Goal: Transaction & Acquisition: Download file/media

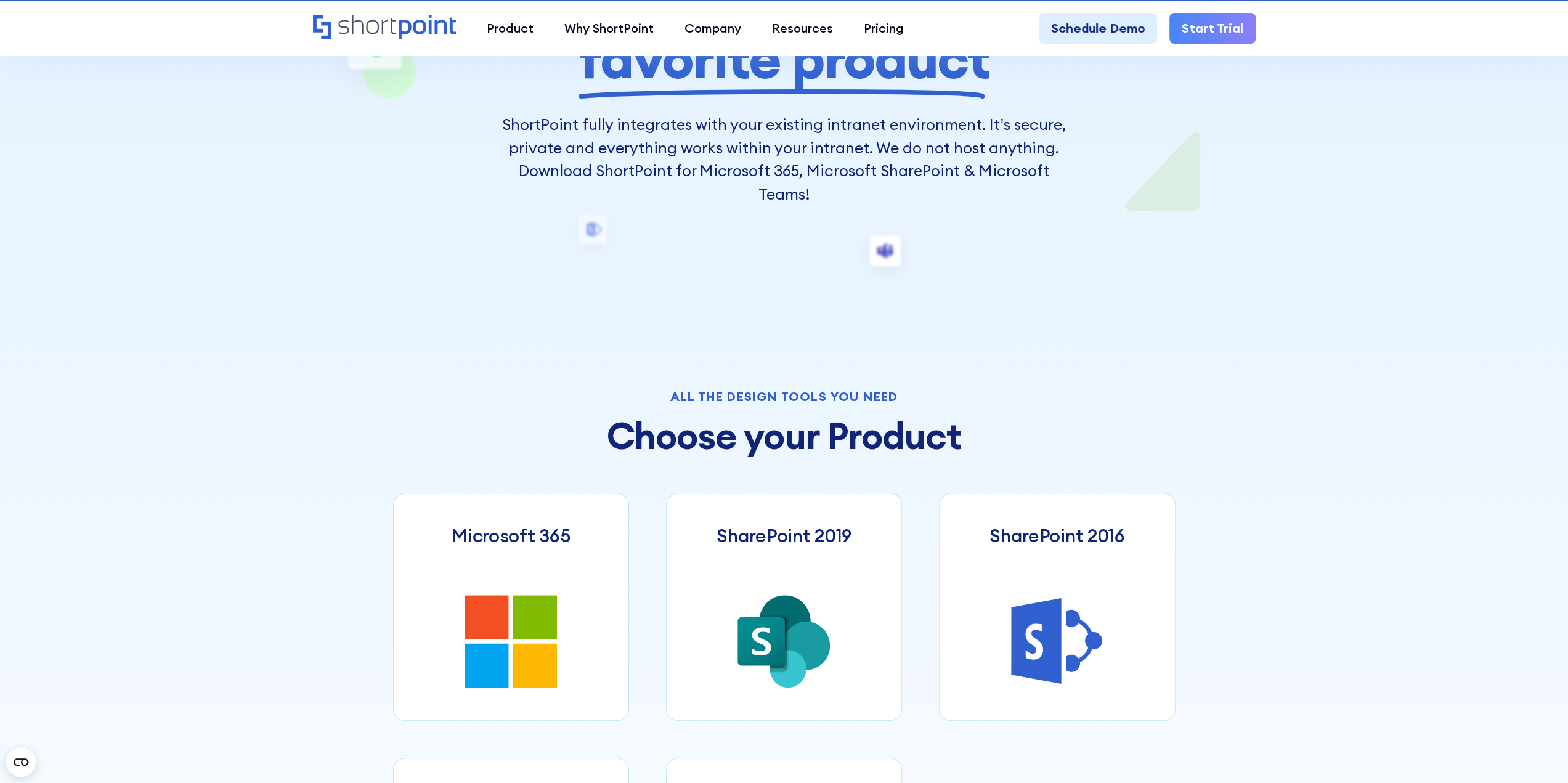
scroll to position [493, 0]
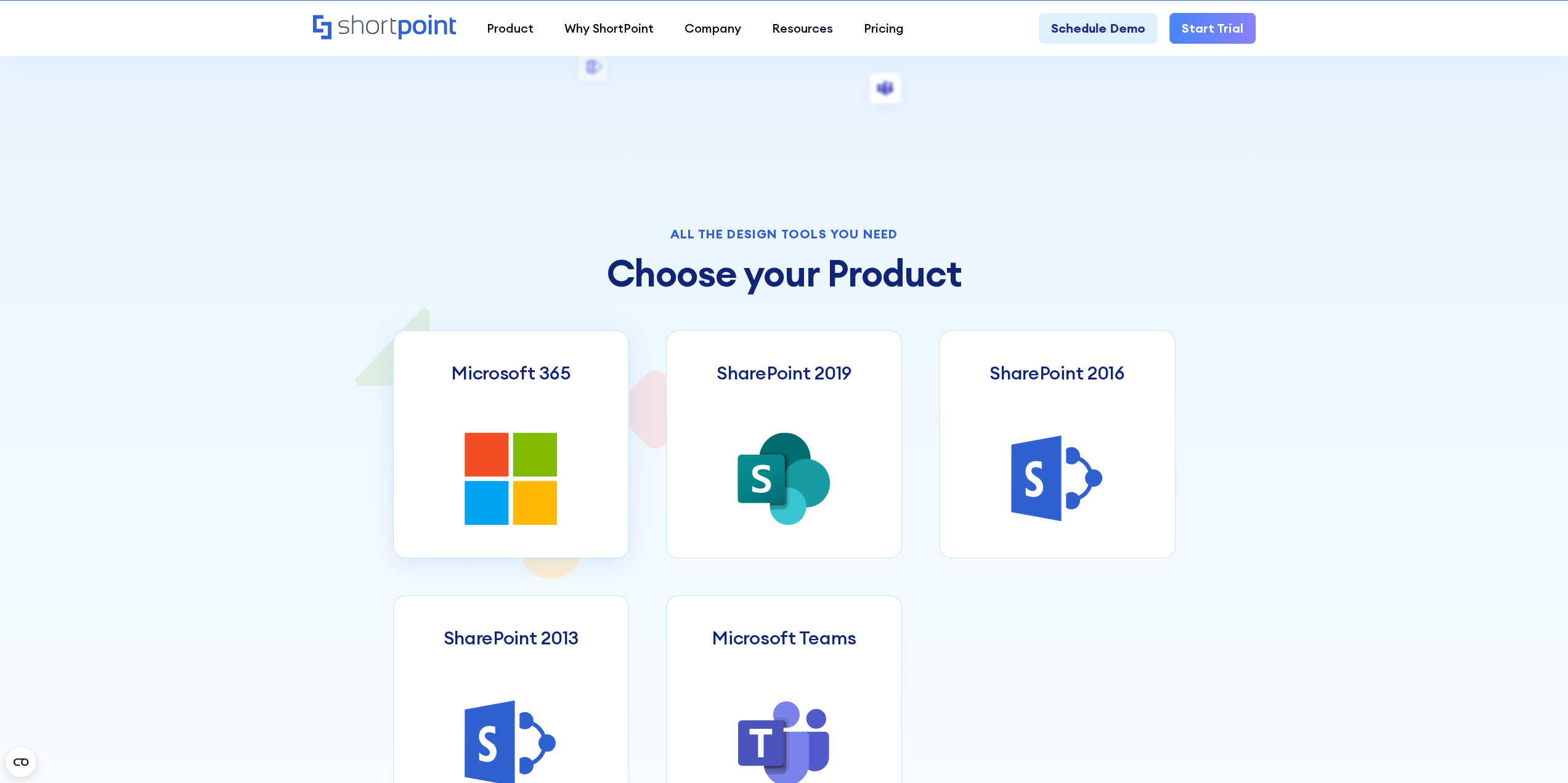
click at [509, 456] on icon at bounding box center [510, 479] width 92 height 92
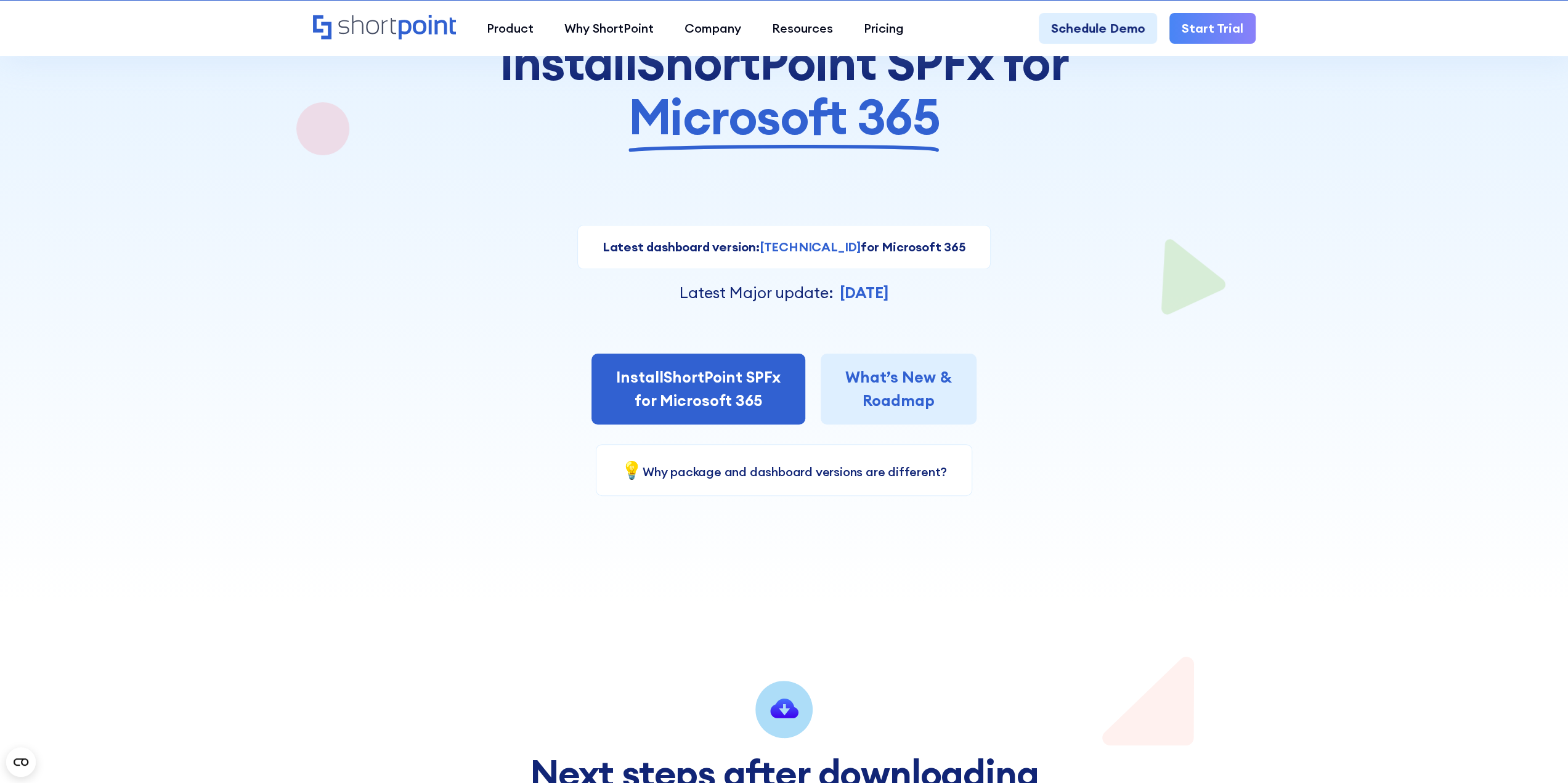
scroll to position [185, 0]
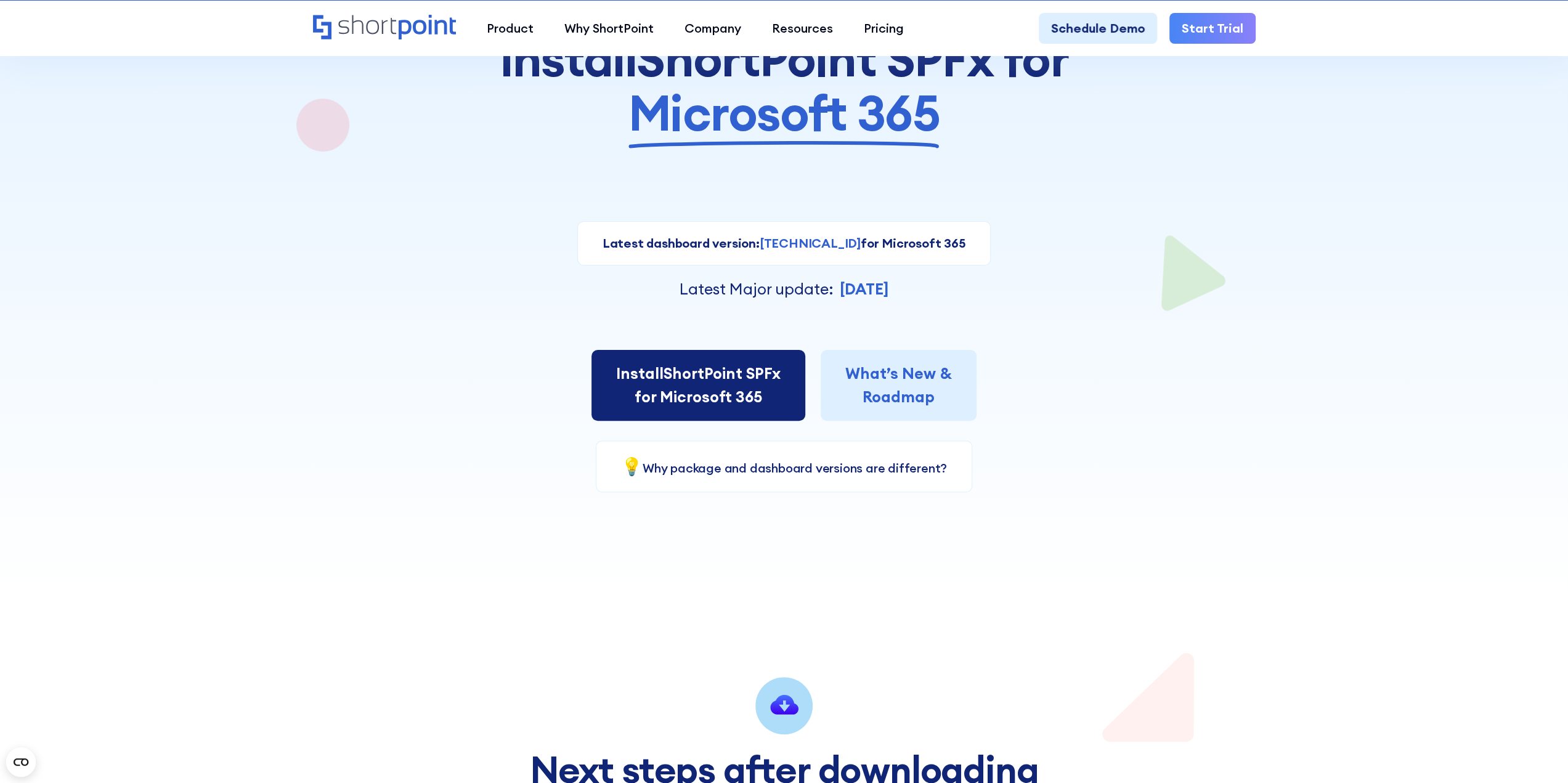
click at [695, 392] on link "Install ShortPoint SPFx for Microsoft 365" at bounding box center [698, 385] width 214 height 71
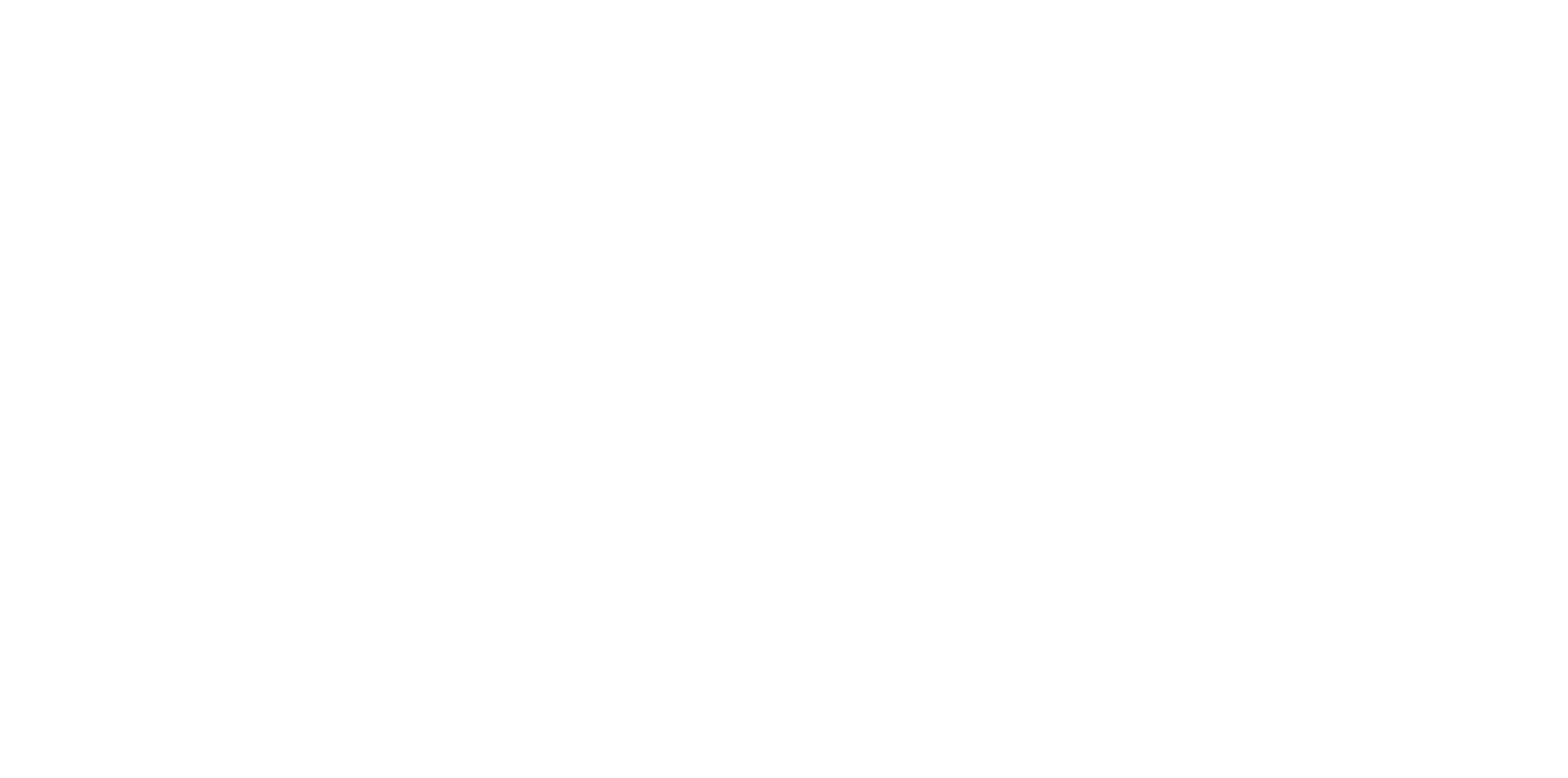
select select "Microsoft 365"
